Goal: Entertainment & Leisure: Browse casually

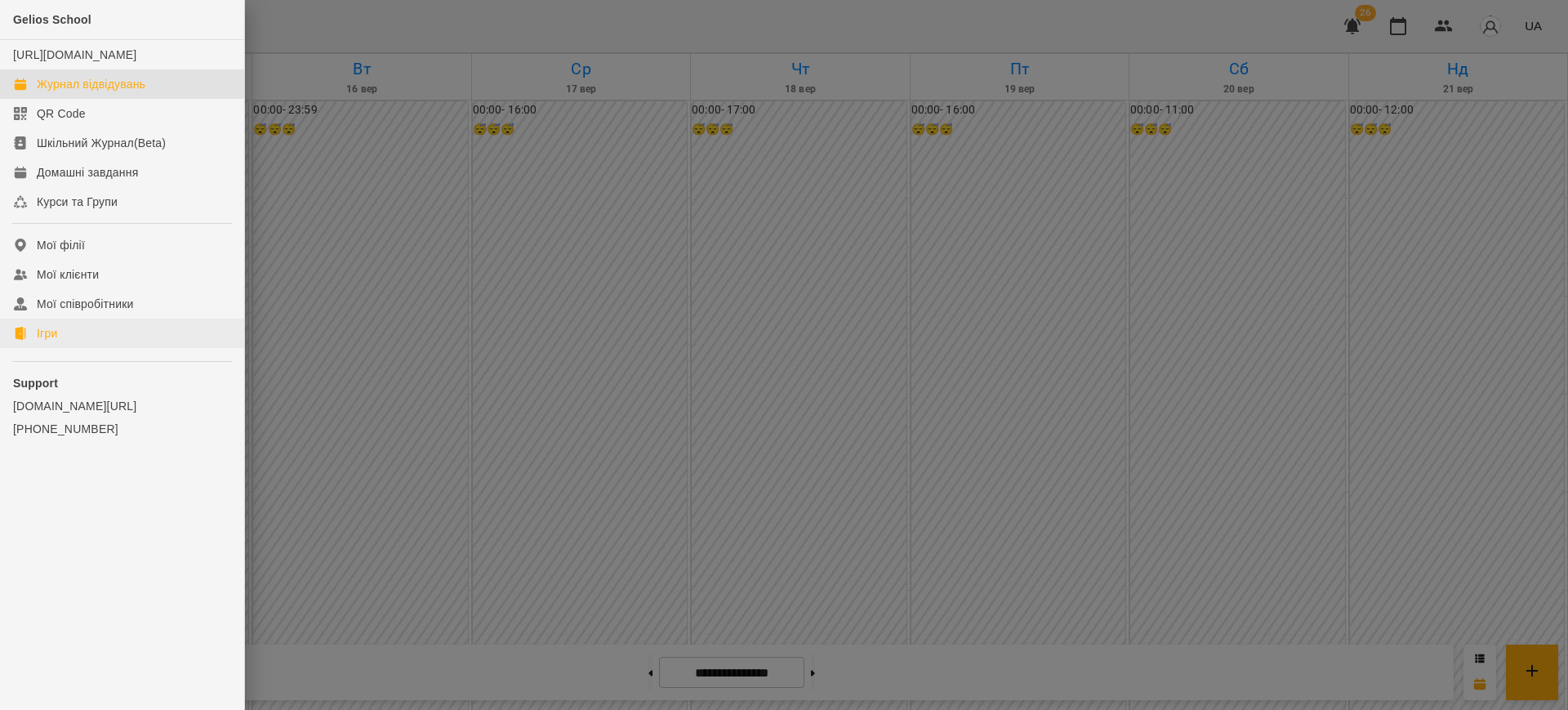
scroll to position [1466, 0]
click at [37, 338] on link "Ігри" at bounding box center [122, 333] width 245 height 29
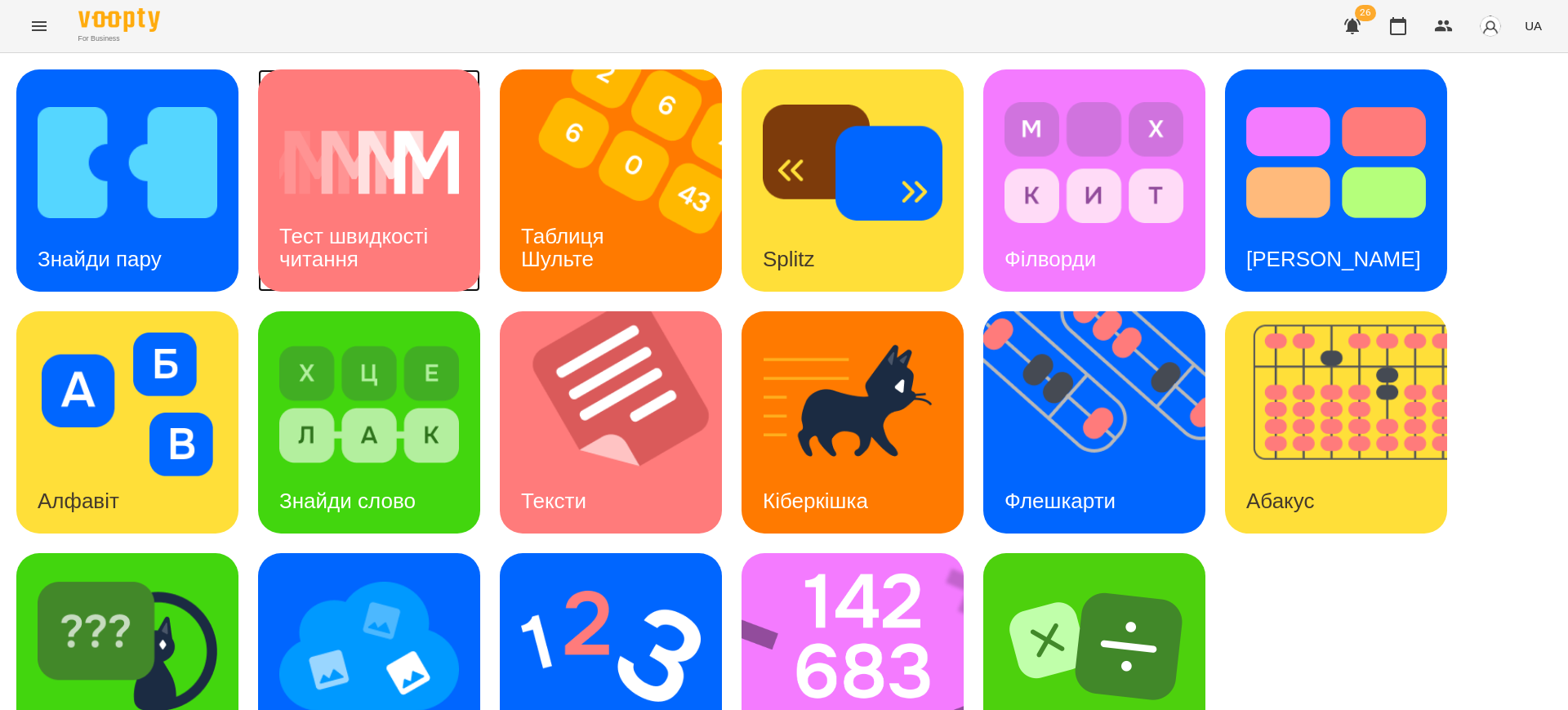
click at [355, 239] on h3 "Тест швидкості читання" at bounding box center [356, 247] width 154 height 47
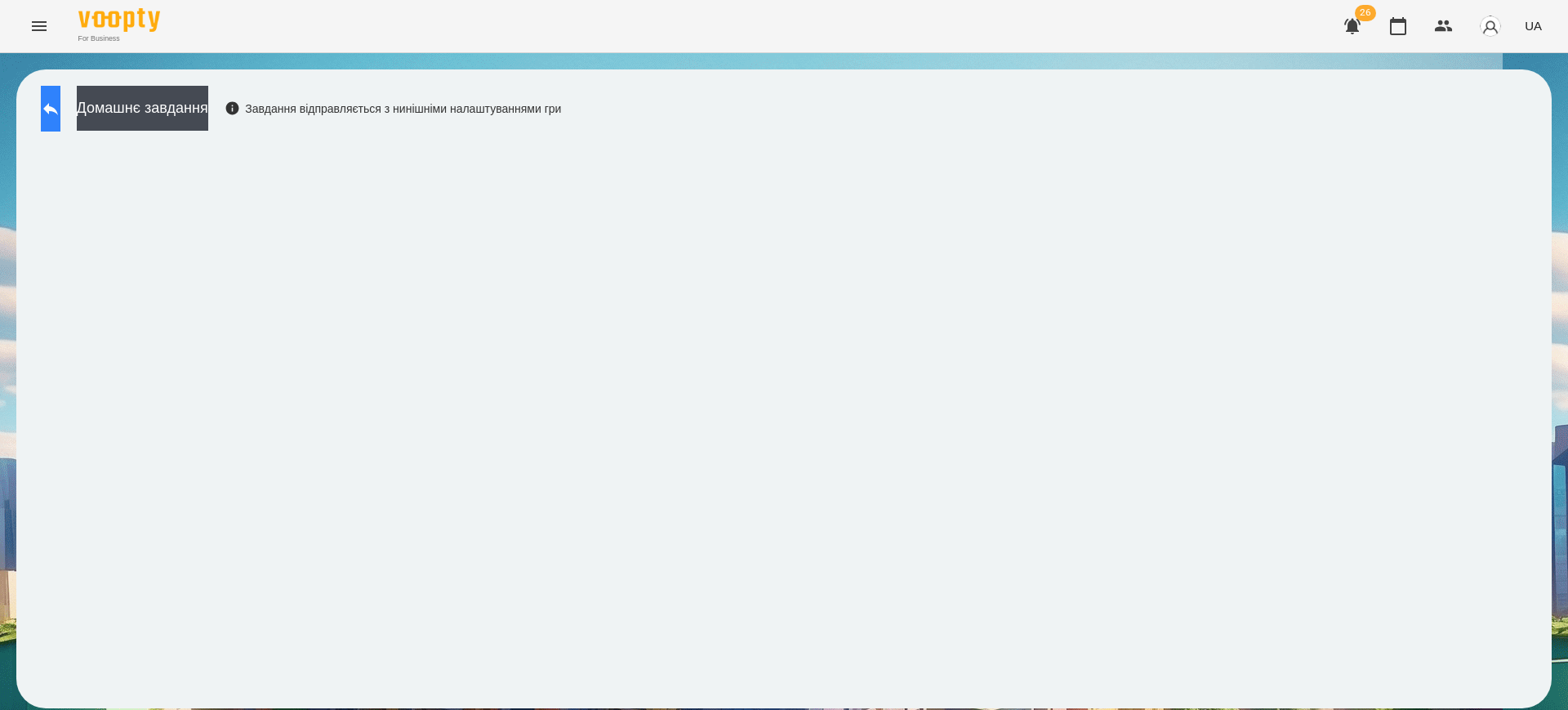
click at [56, 107] on button at bounding box center [50, 109] width 20 height 46
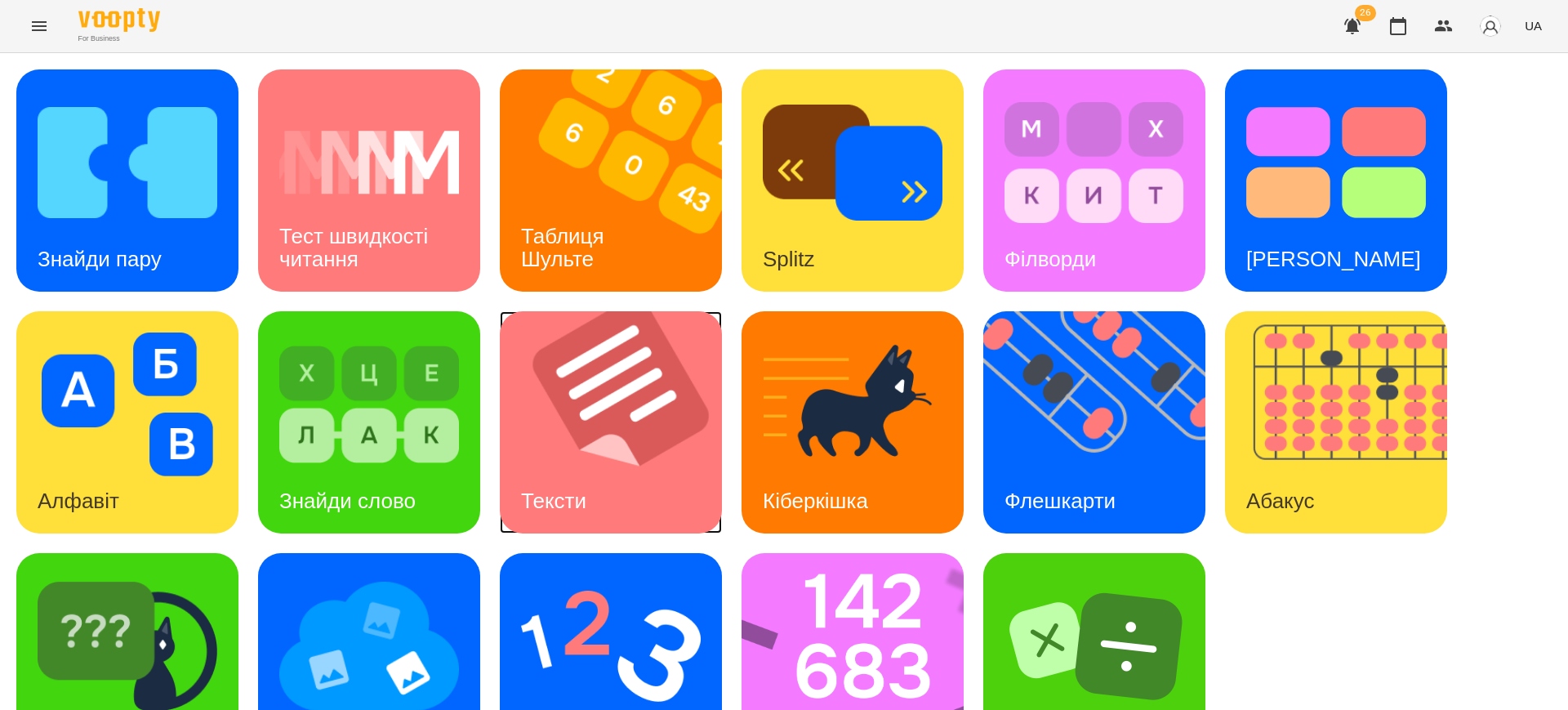
click at [629, 433] on img at bounding box center [622, 422] width 243 height 222
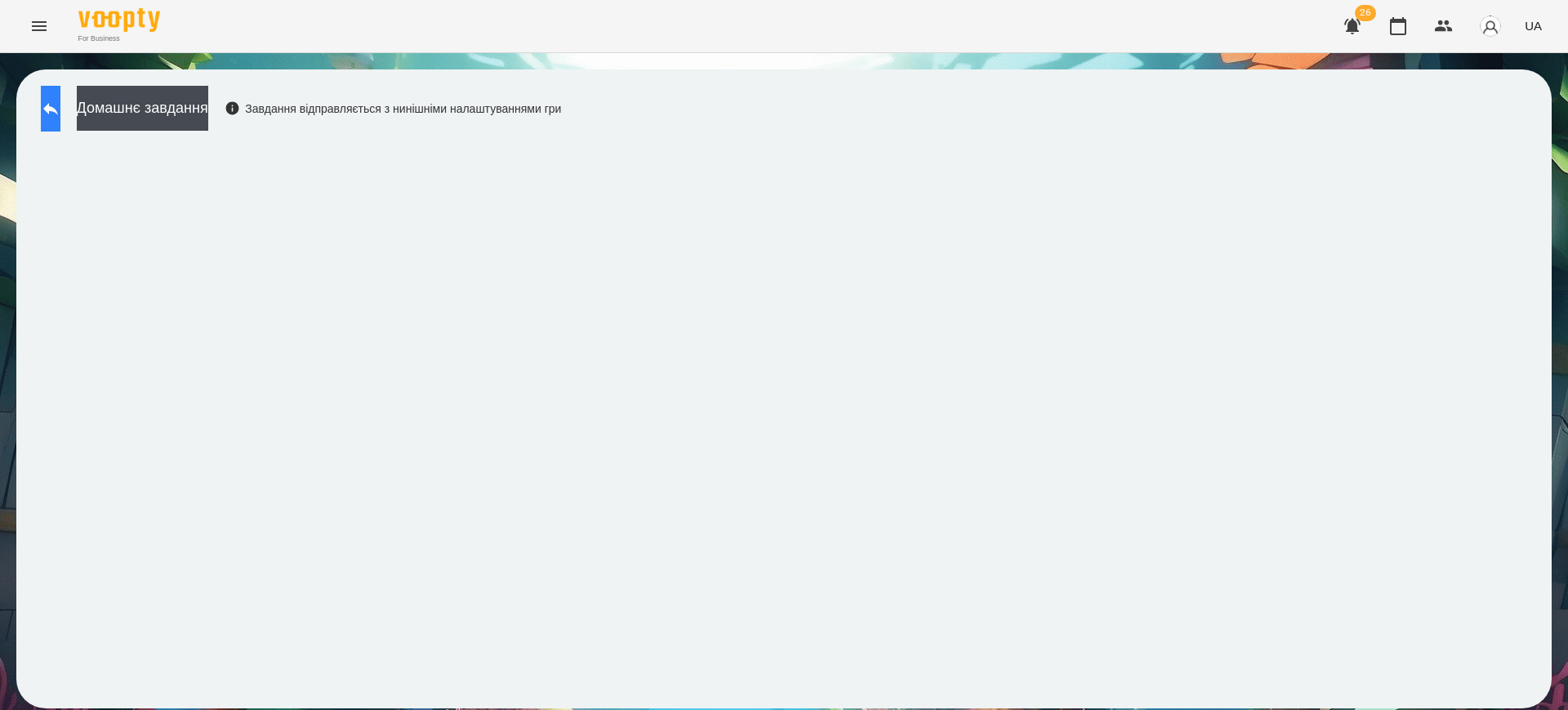
click at [58, 106] on icon at bounding box center [50, 109] width 15 height 12
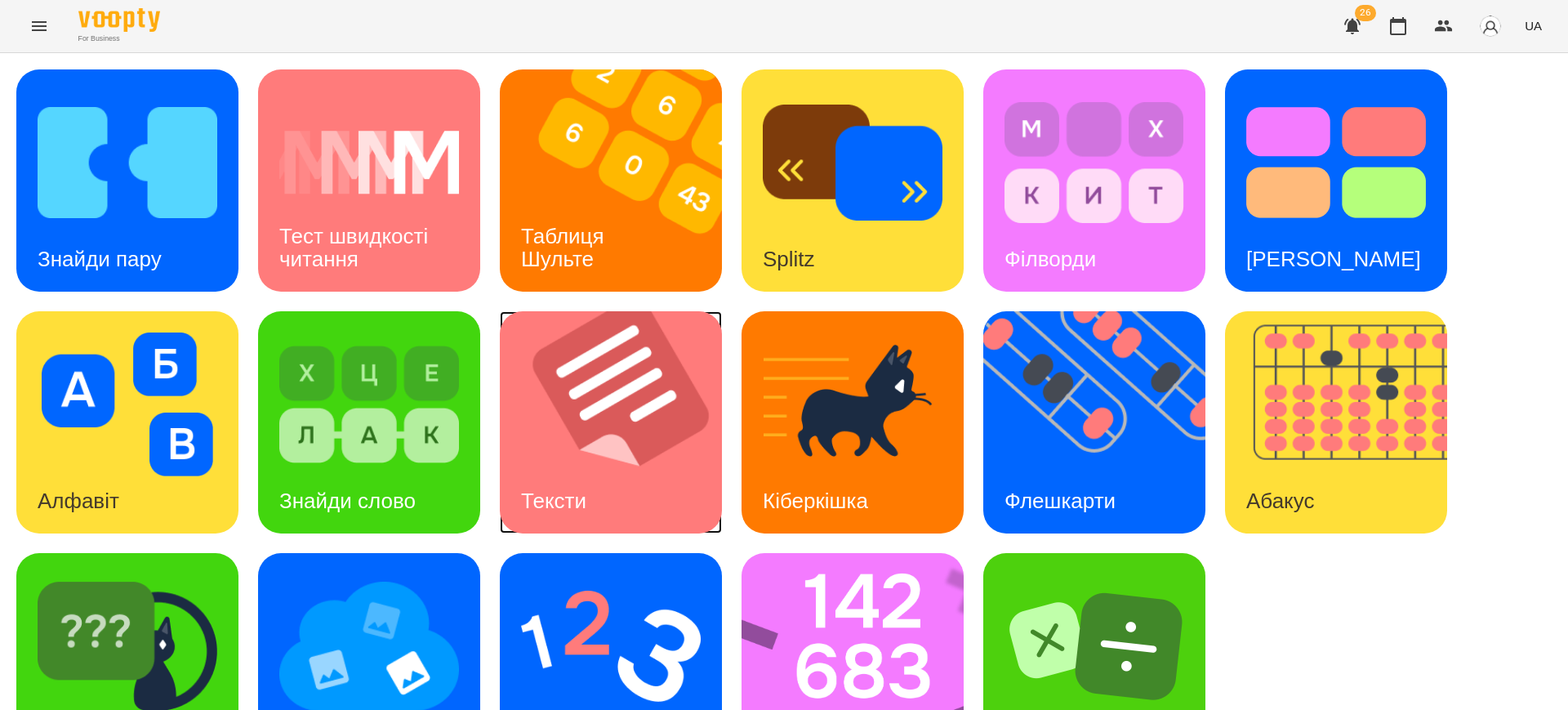
click at [586, 498] on h3 "Тексти" at bounding box center [554, 501] width 65 height 24
